Goal: Task Accomplishment & Management: Use online tool/utility

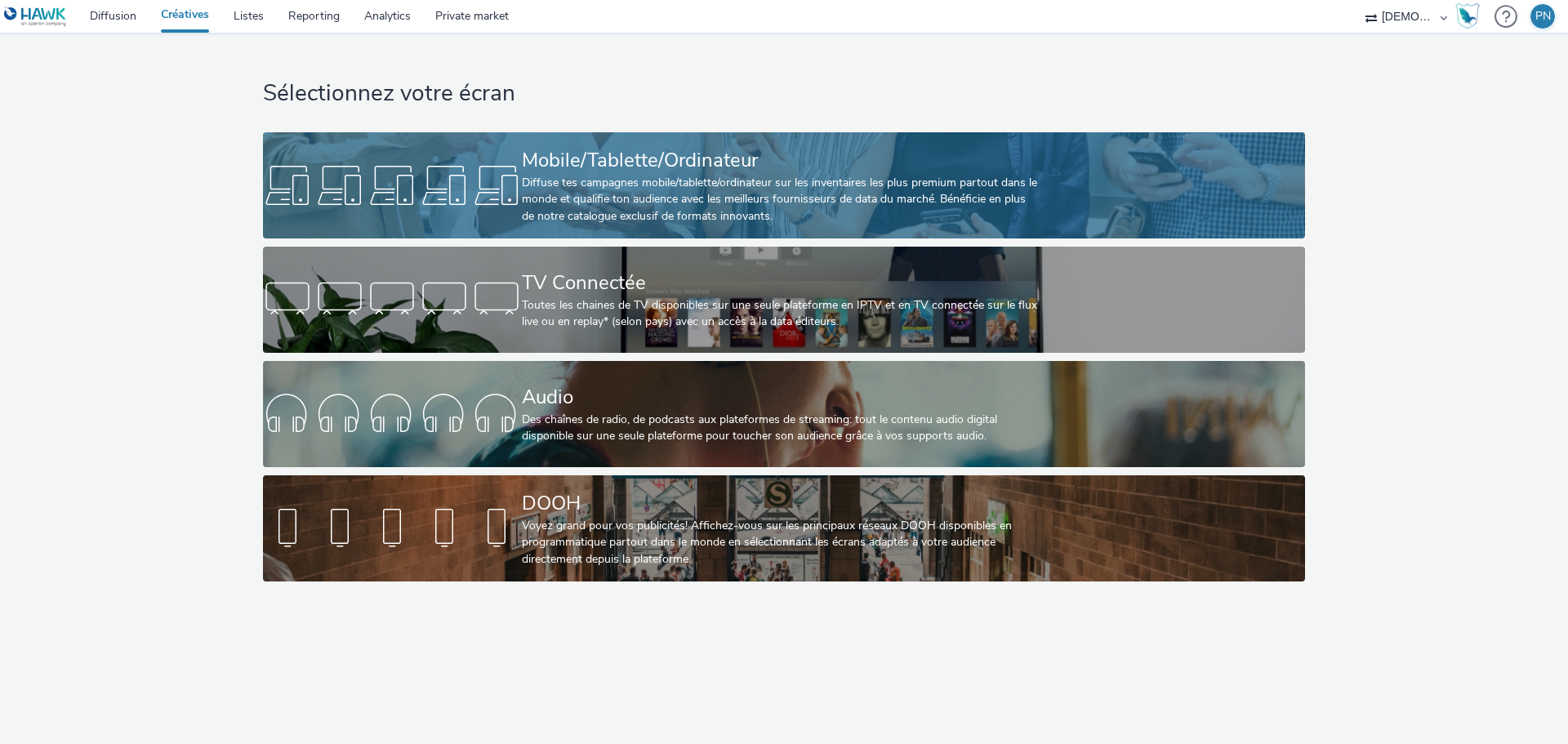
click at [629, 177] on div "Diffuse tes campagnes mobile/tablette/ordinateur sur les inventaires les plus p…" at bounding box center [780, 199] width 518 height 50
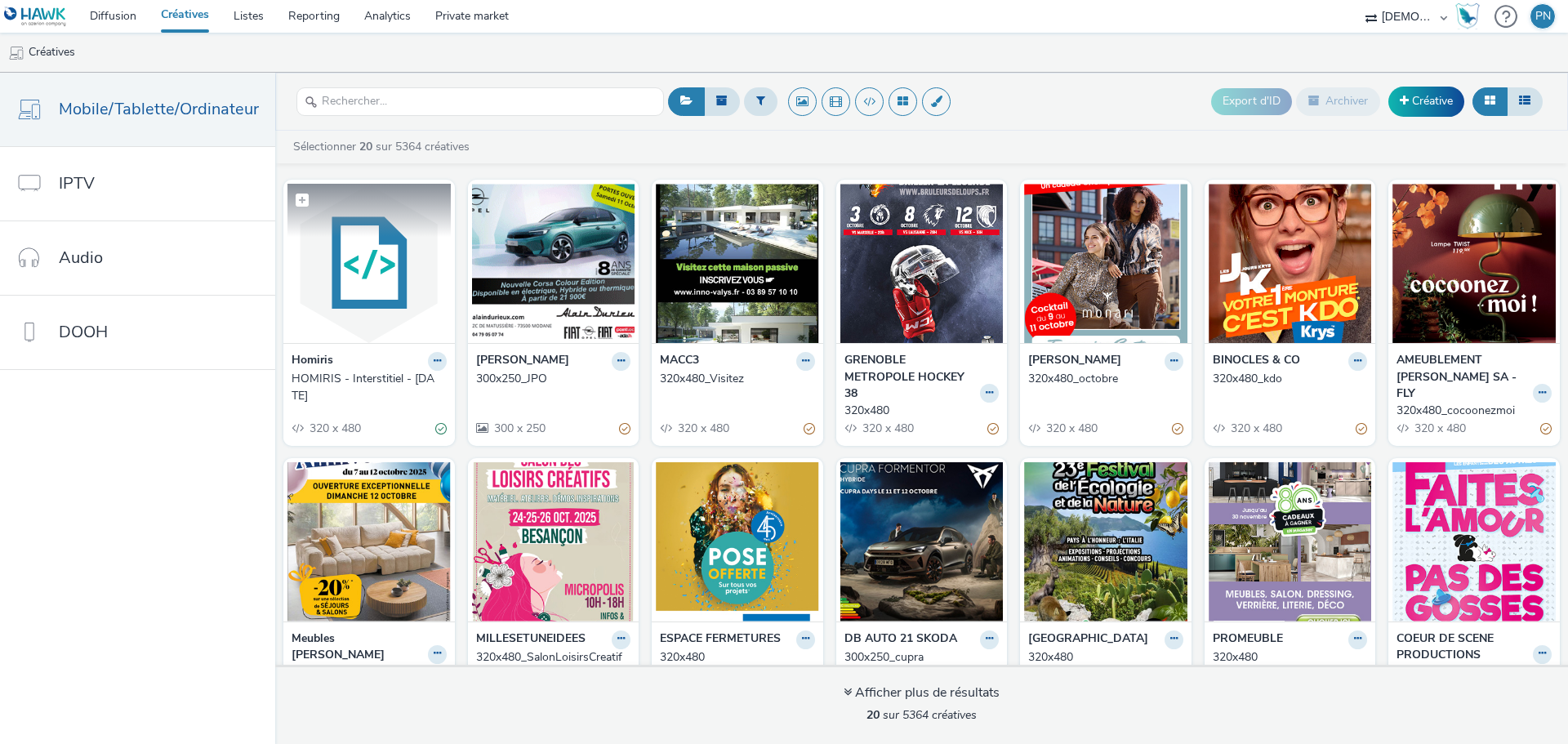
click at [341, 220] on figcaption at bounding box center [369, 209] width 164 height 52
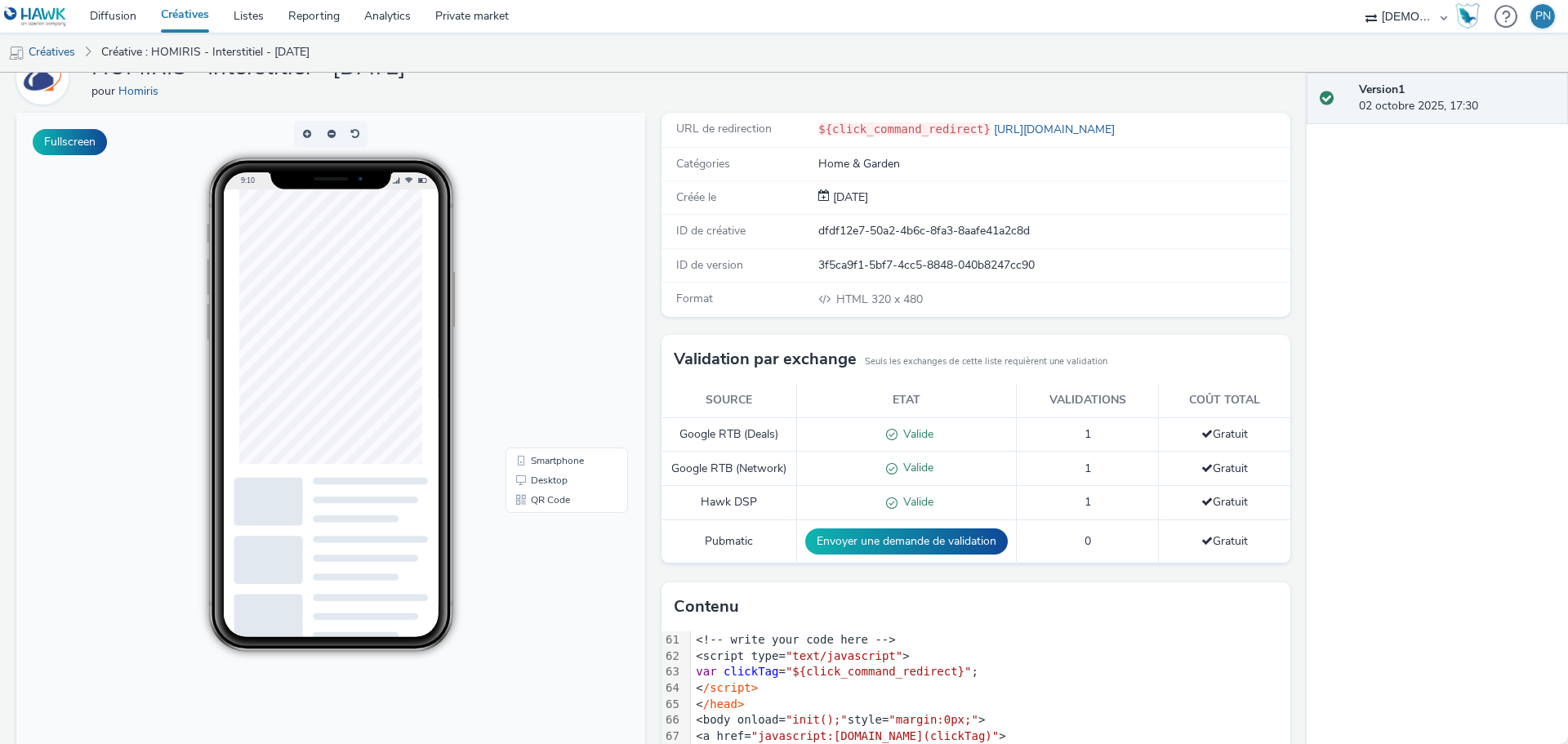
scroll to position [69, 0]
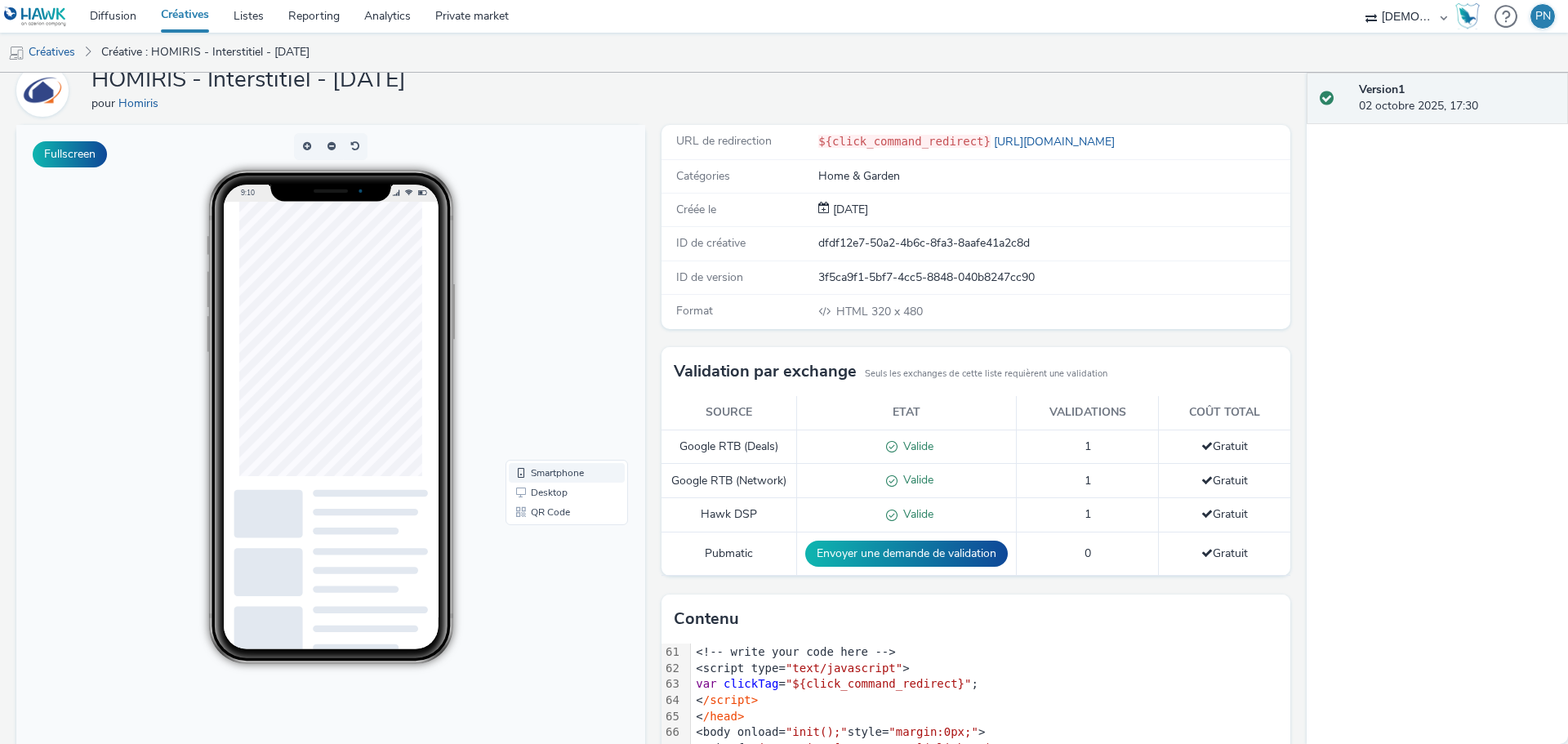
click at [545, 470] on link "Smartphone" at bounding box center [567, 473] width 116 height 20
click at [41, 148] on button "Fullscreen" at bounding box center [70, 155] width 74 height 26
click at [104, 12] on link "Diffusion" at bounding box center [113, 17] width 71 height 33
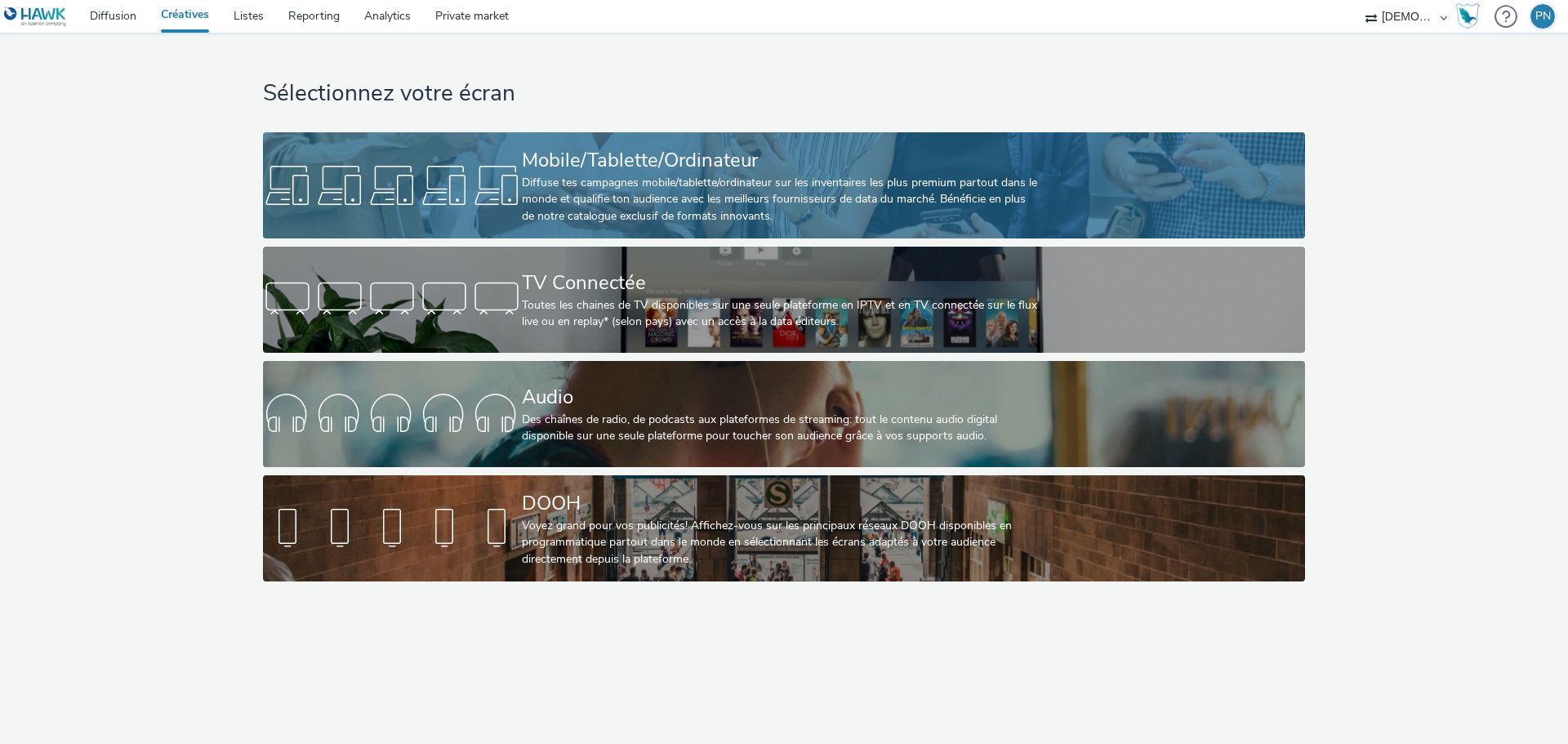
click at [623, 194] on div "Diffuse tes campagnes mobile/tablette/ordinateur sur les inventaires les plus p…" at bounding box center [780, 199] width 518 height 50
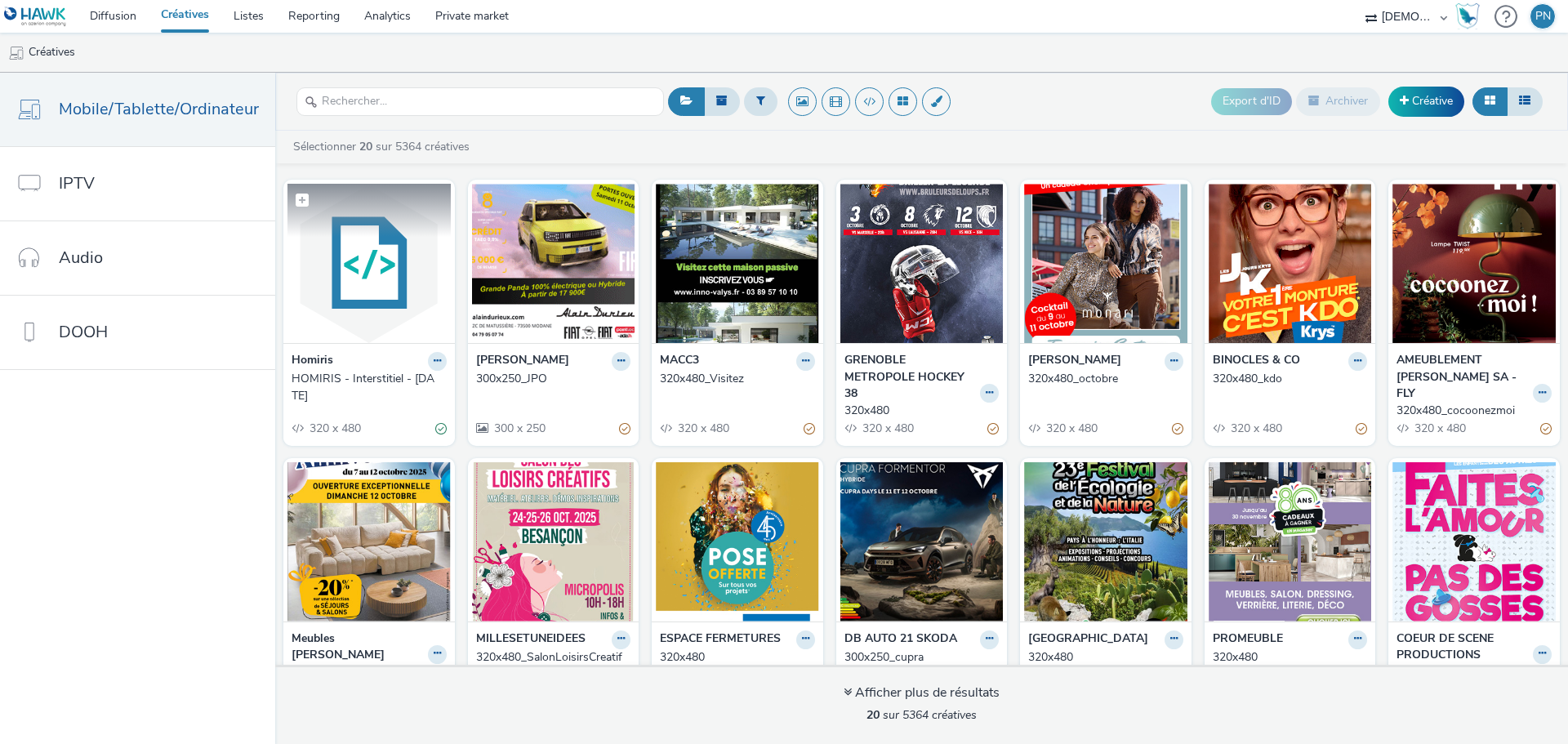
click at [387, 246] on img at bounding box center [369, 263] width 164 height 160
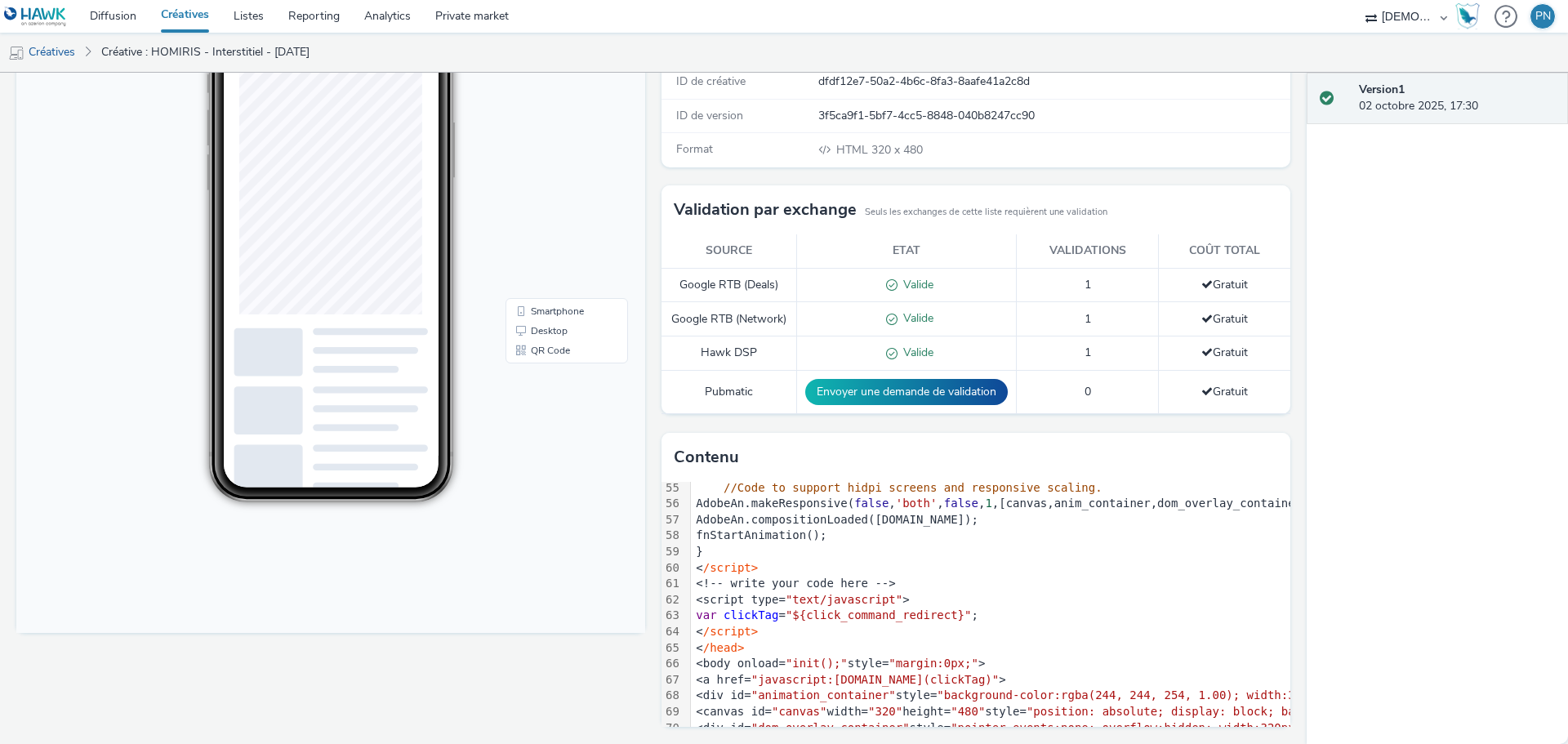
scroll to position [974, 0]
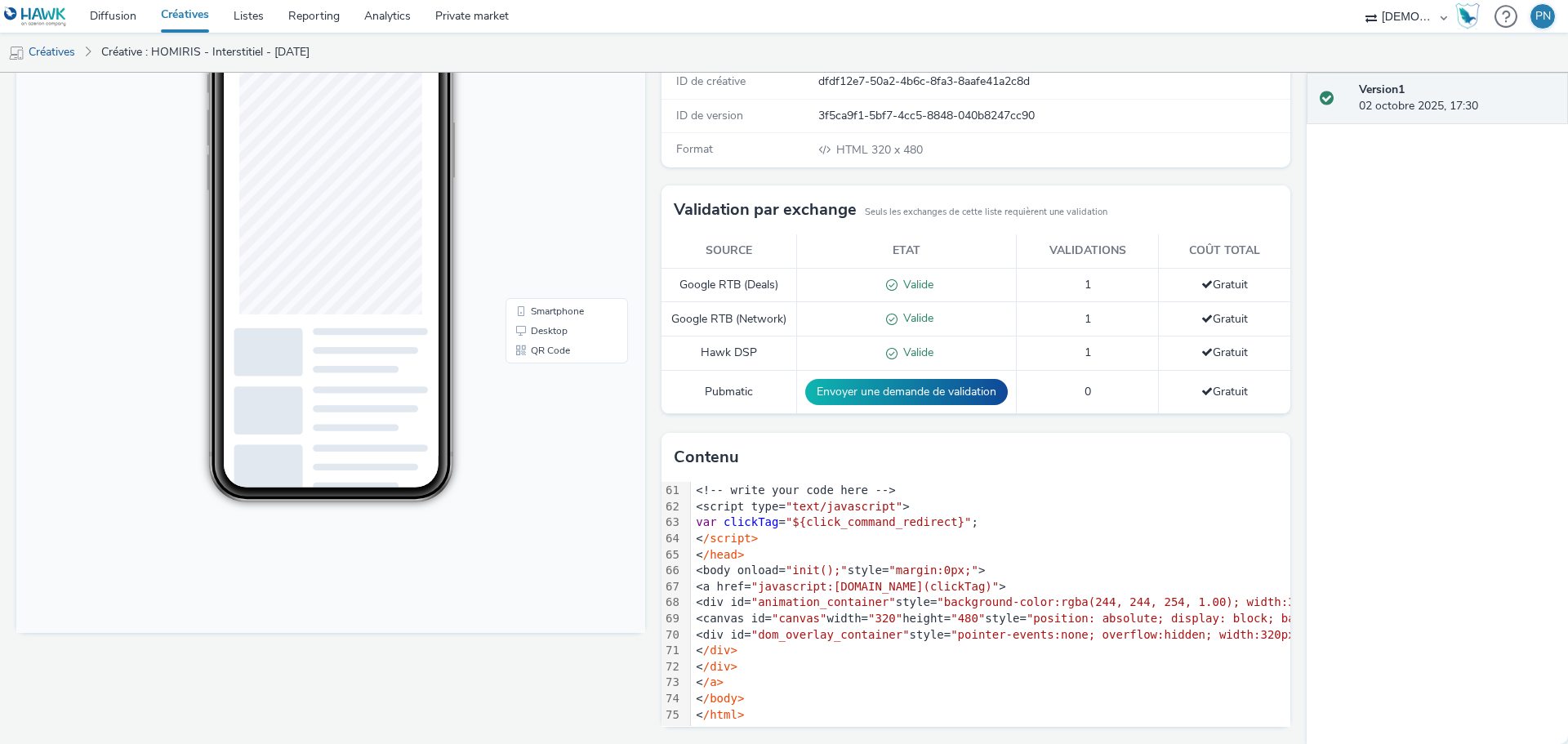
click at [574, 443] on body "9:26 Smartphone Desktop QR Code" at bounding box center [331, 299] width 629 height 670
